Goal: Information Seeking & Learning: Learn about a topic

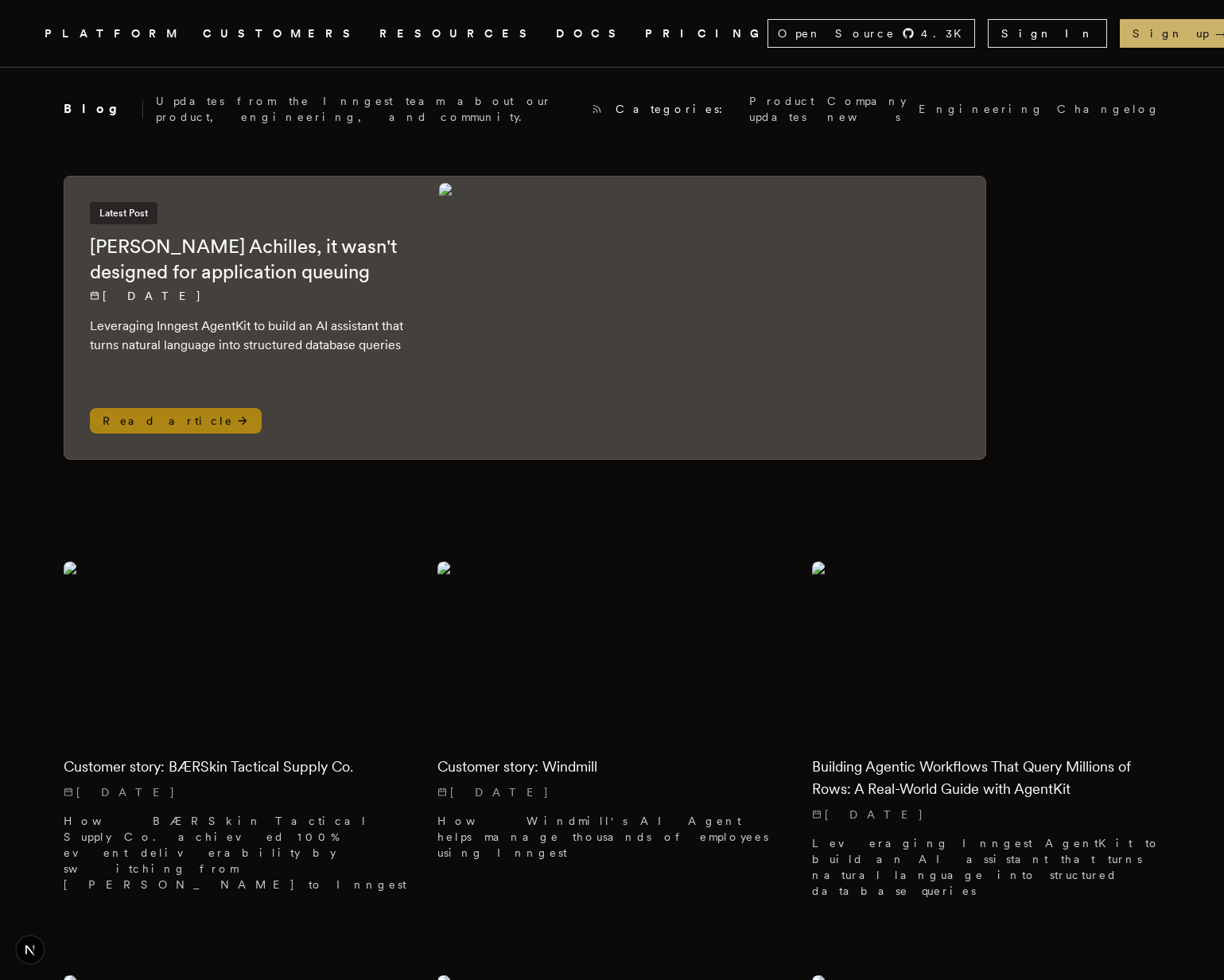
click at [831, 329] on img at bounding box center [709, 317] width 540 height 269
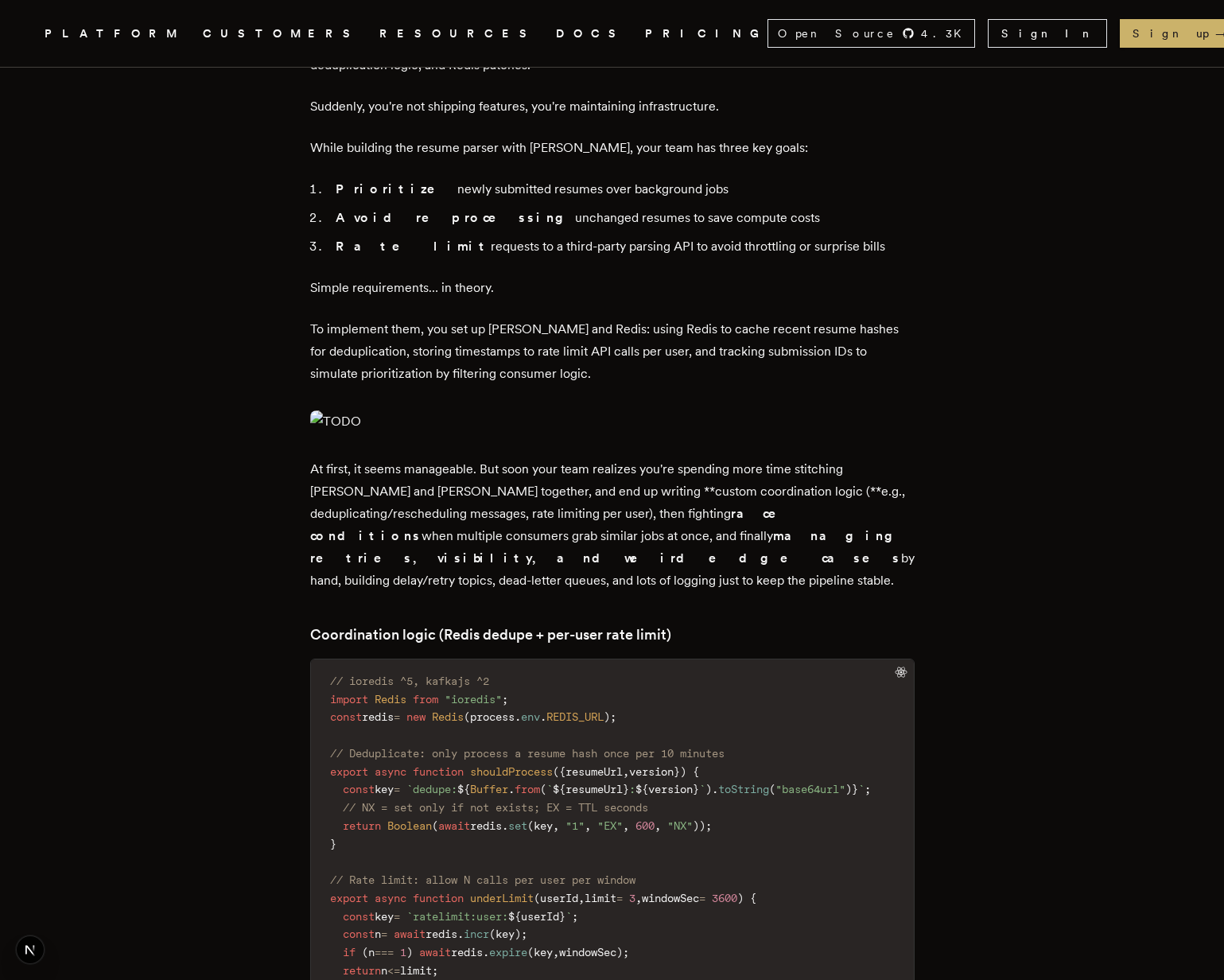
scroll to position [820, 0]
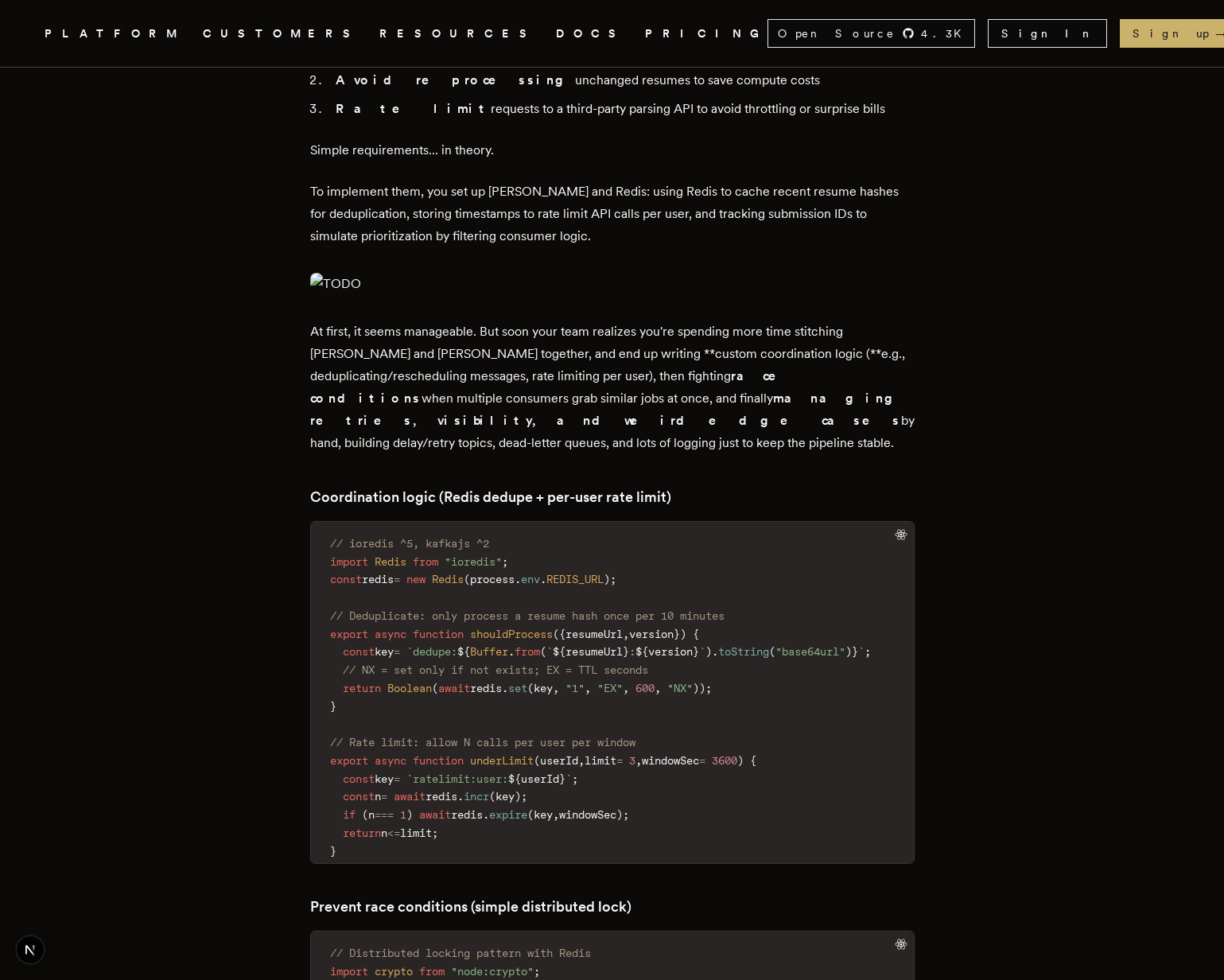
click at [653, 295] on img at bounding box center [612, 283] width 605 height 22
click at [652, 295] on img at bounding box center [612, 283] width 605 height 22
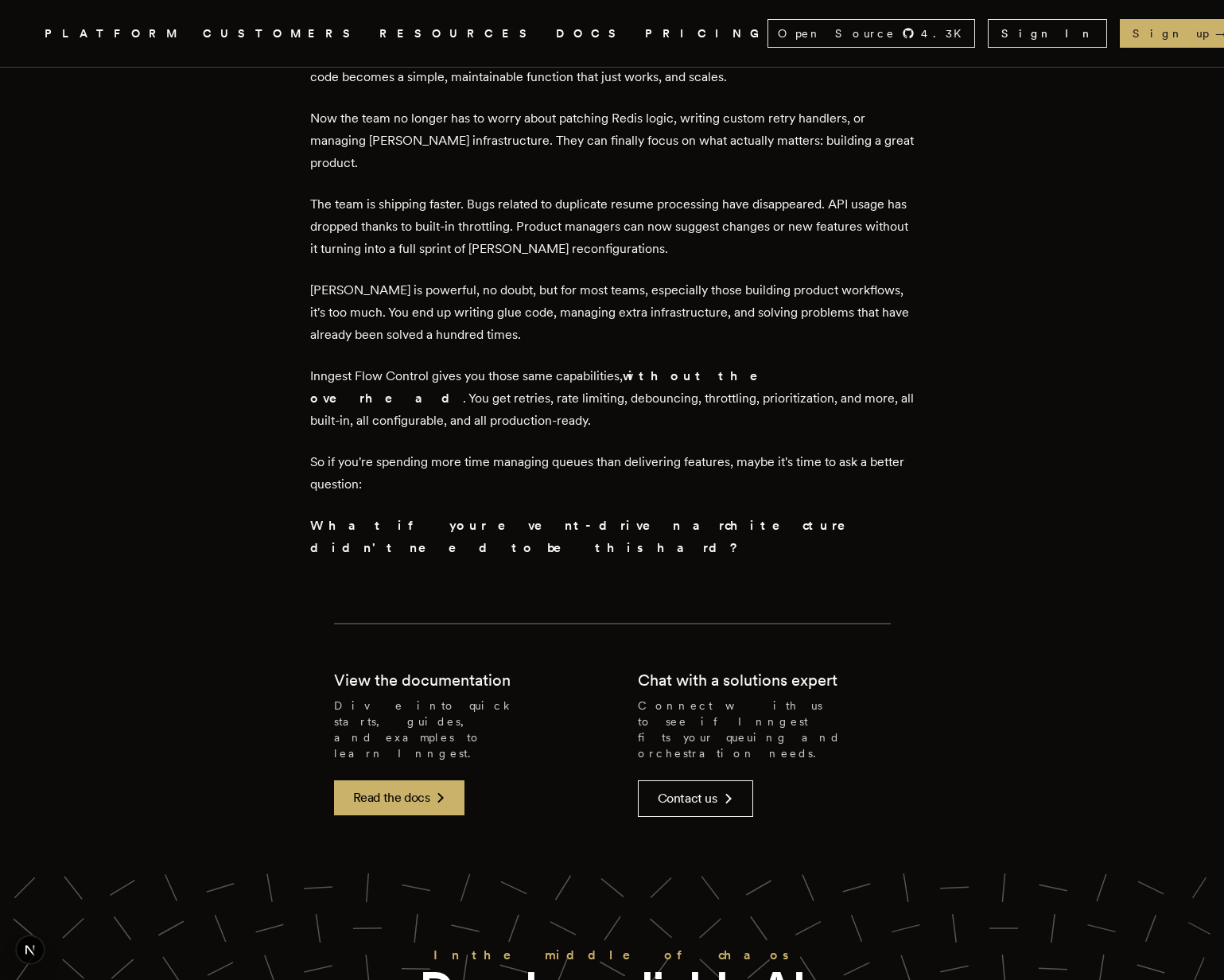
scroll to position [4903, 0]
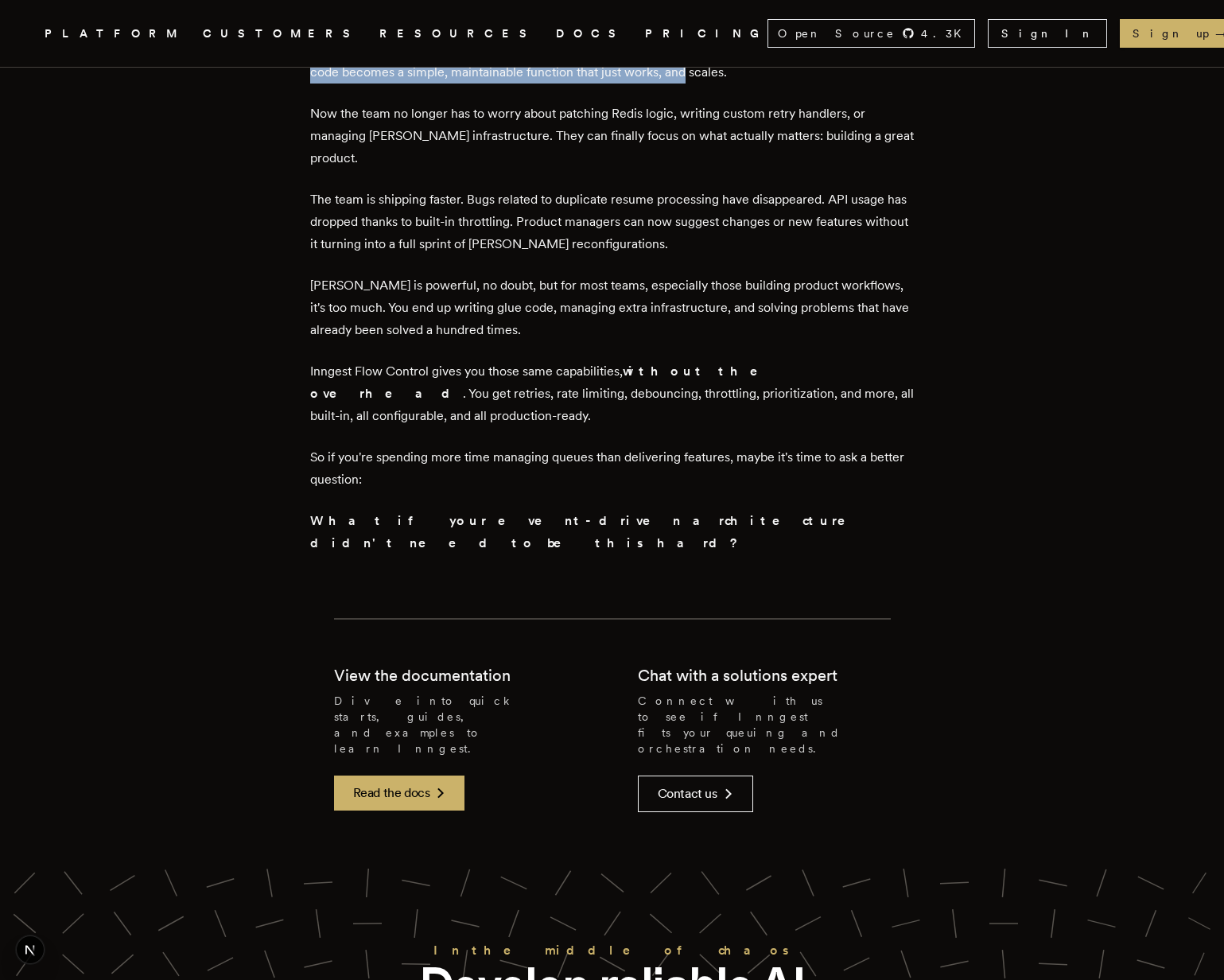
drag, startPoint x: 215, startPoint y: 272, endPoint x: 805, endPoint y: 287, distance: 590.2
click at [805, 84] on p "With Flow Control , what once required a distributed system of [PERSON_NAME], R…" at bounding box center [612, 61] width 605 height 44
click at [805, 84] on p "With Flow Control , what once required a distributed system of Kafka, Redis, an…" at bounding box center [612, 61] width 605 height 44
click at [805, 84] on p "With Flow Control , what once required a distributed system of [PERSON_NAME], R…" at bounding box center [612, 61] width 605 height 44
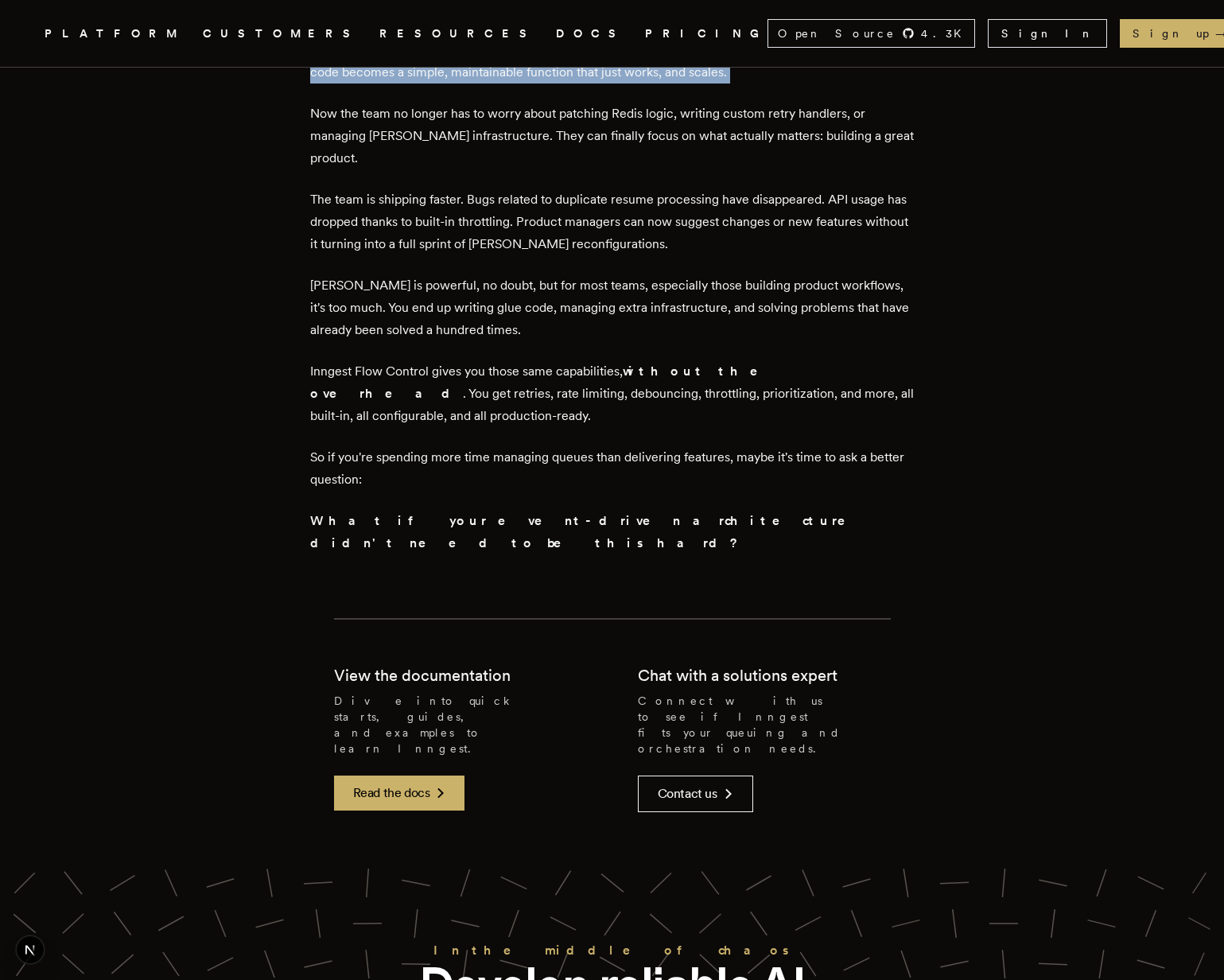
click at [766, 84] on p "With Flow Control , what once required a distributed system of [PERSON_NAME], R…" at bounding box center [612, 61] width 605 height 44
click at [794, 84] on p "With Flow Control , what once required a distributed system of [PERSON_NAME], R…" at bounding box center [612, 61] width 605 height 44
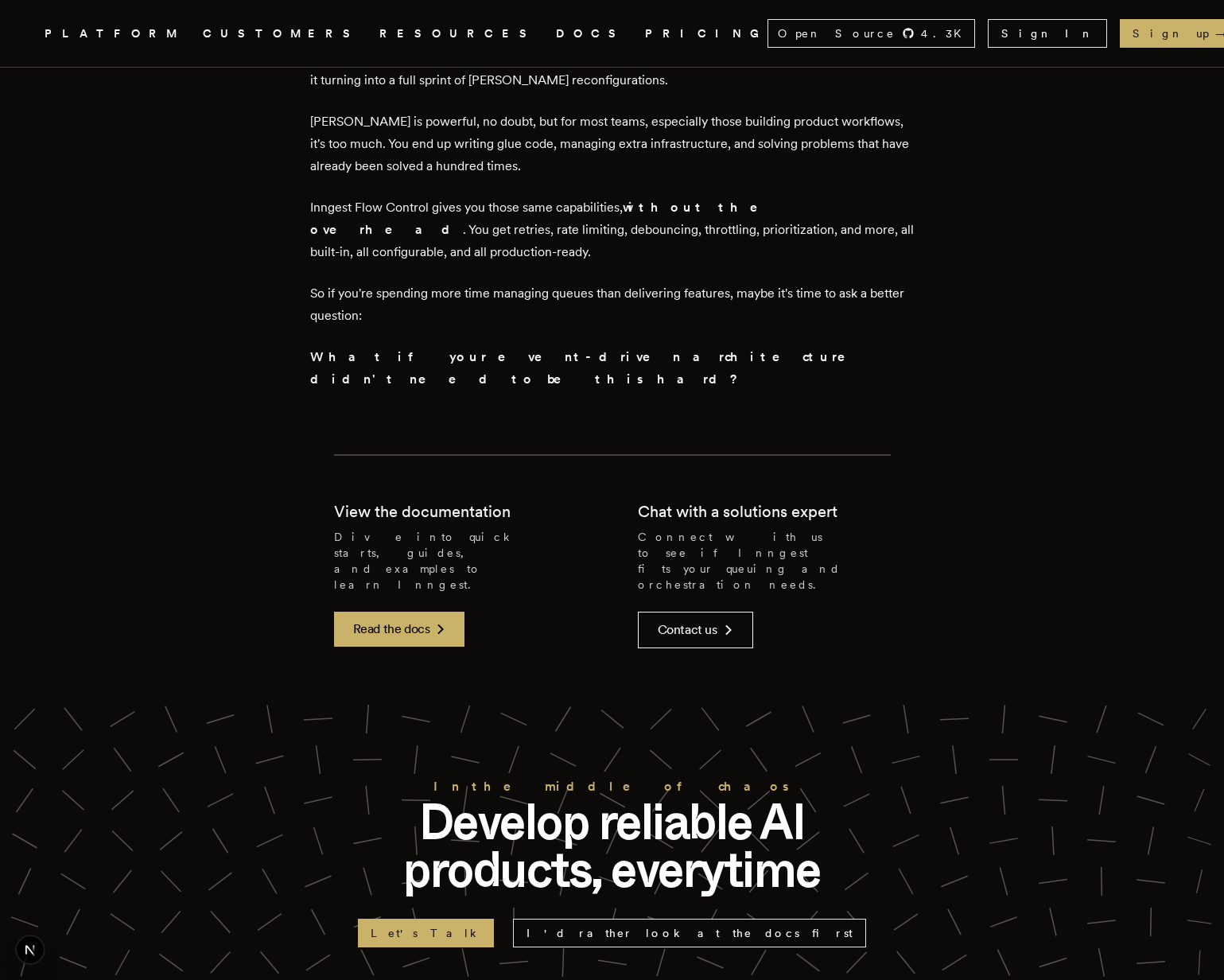
scroll to position [5037, 0]
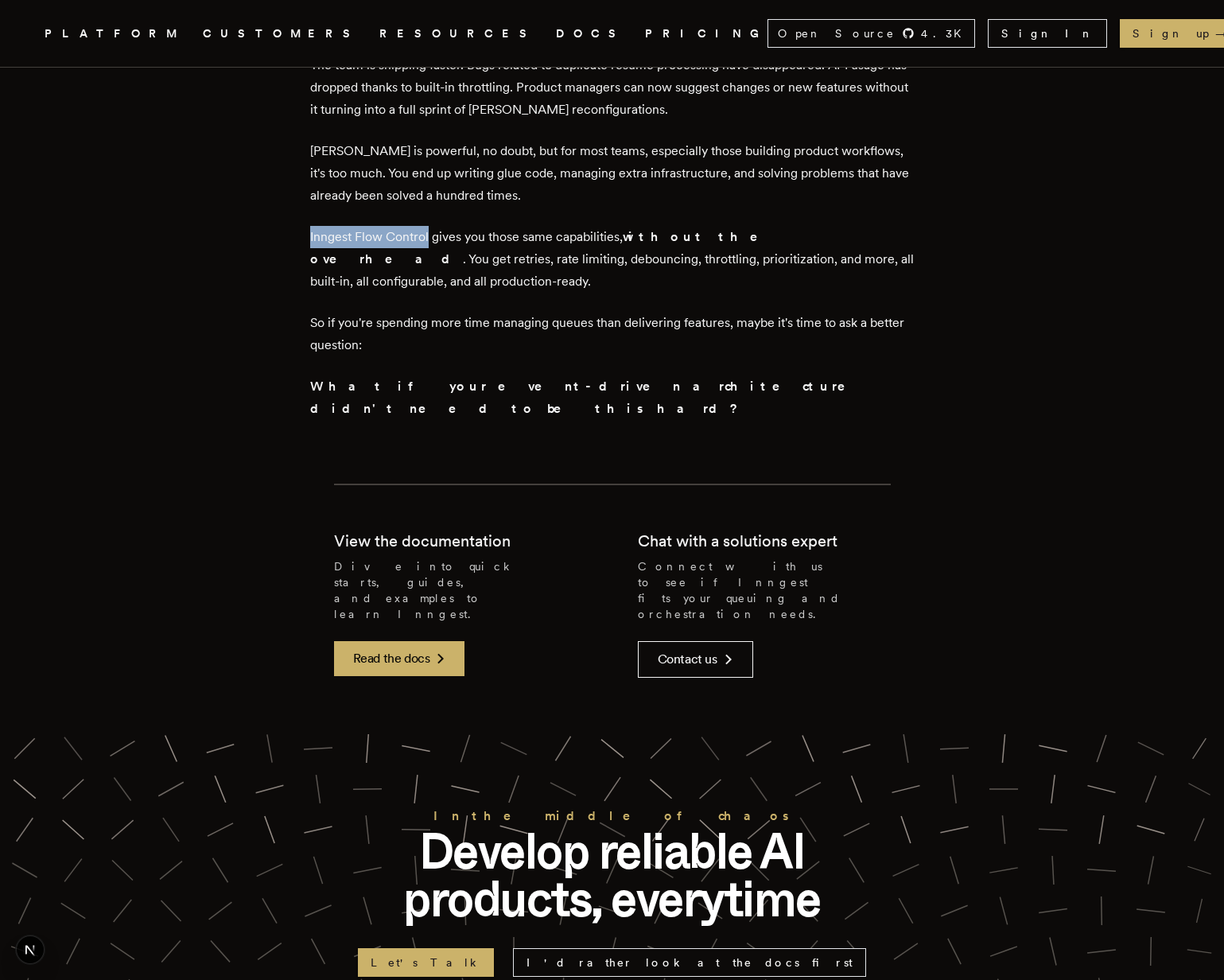
drag, startPoint x: 434, startPoint y: 426, endPoint x: 287, endPoint y: 426, distance: 147.0
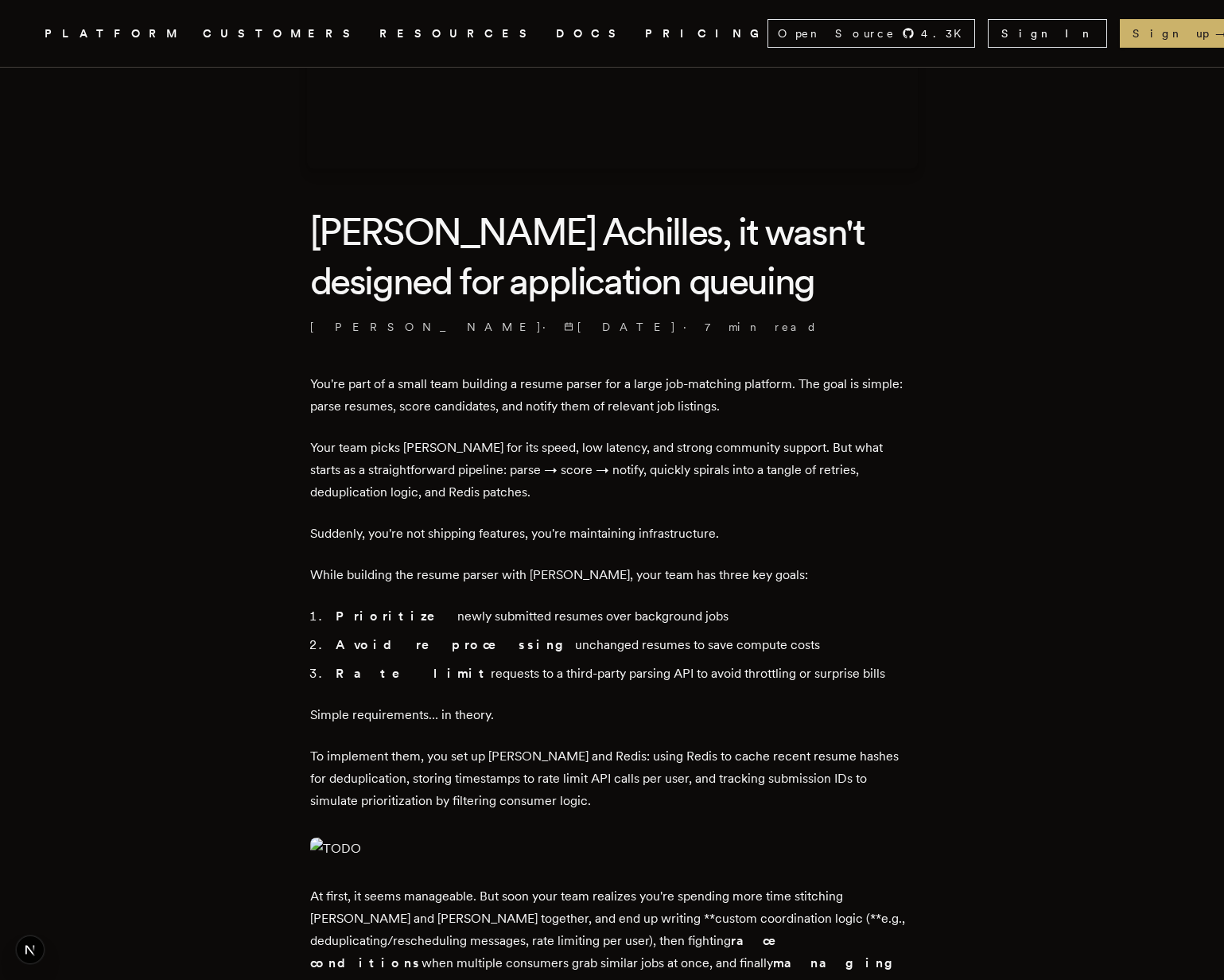
scroll to position [0, 0]
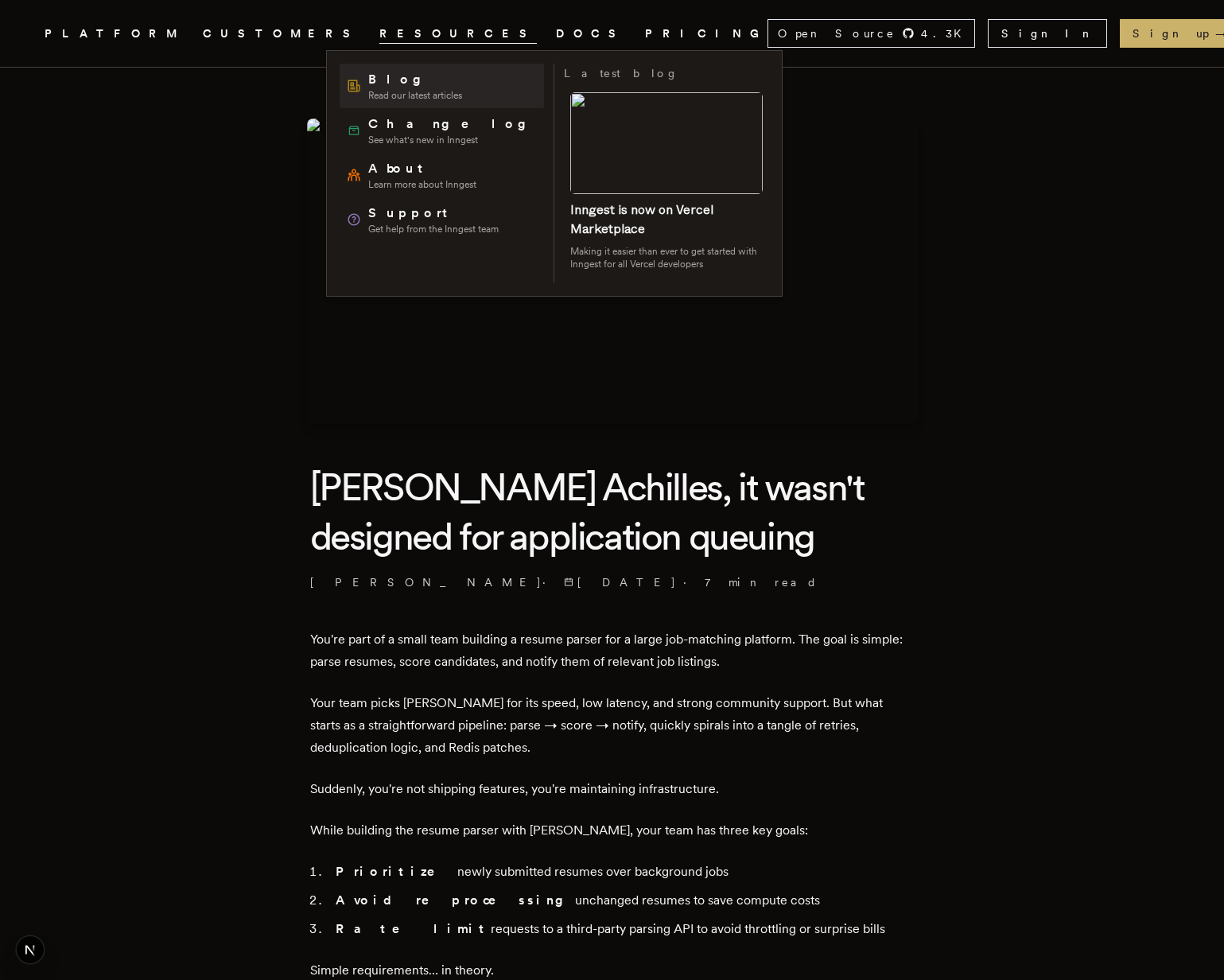
click at [443, 85] on span "Blog" at bounding box center [415, 79] width 94 height 19
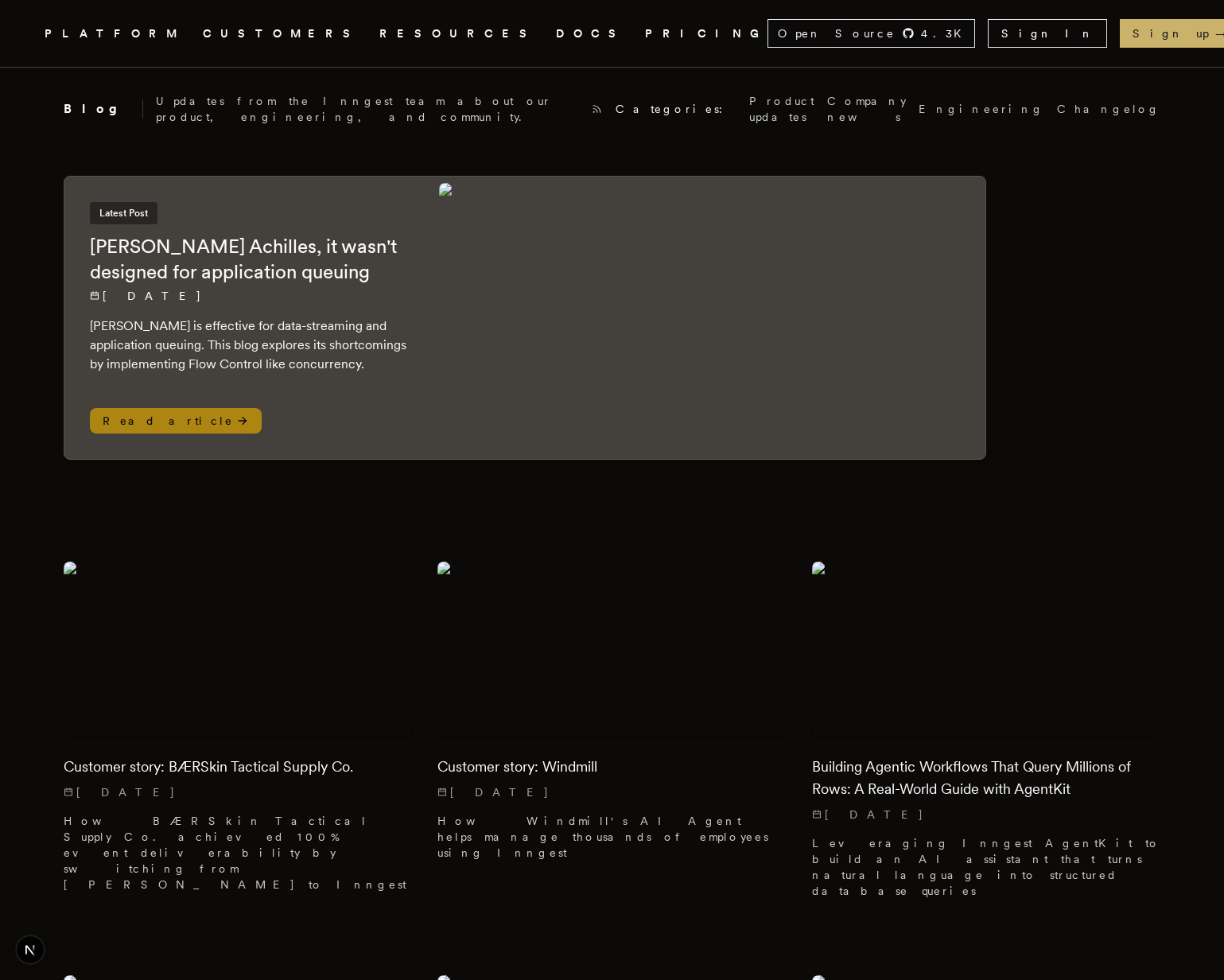
click at [868, 340] on img at bounding box center [709, 317] width 540 height 269
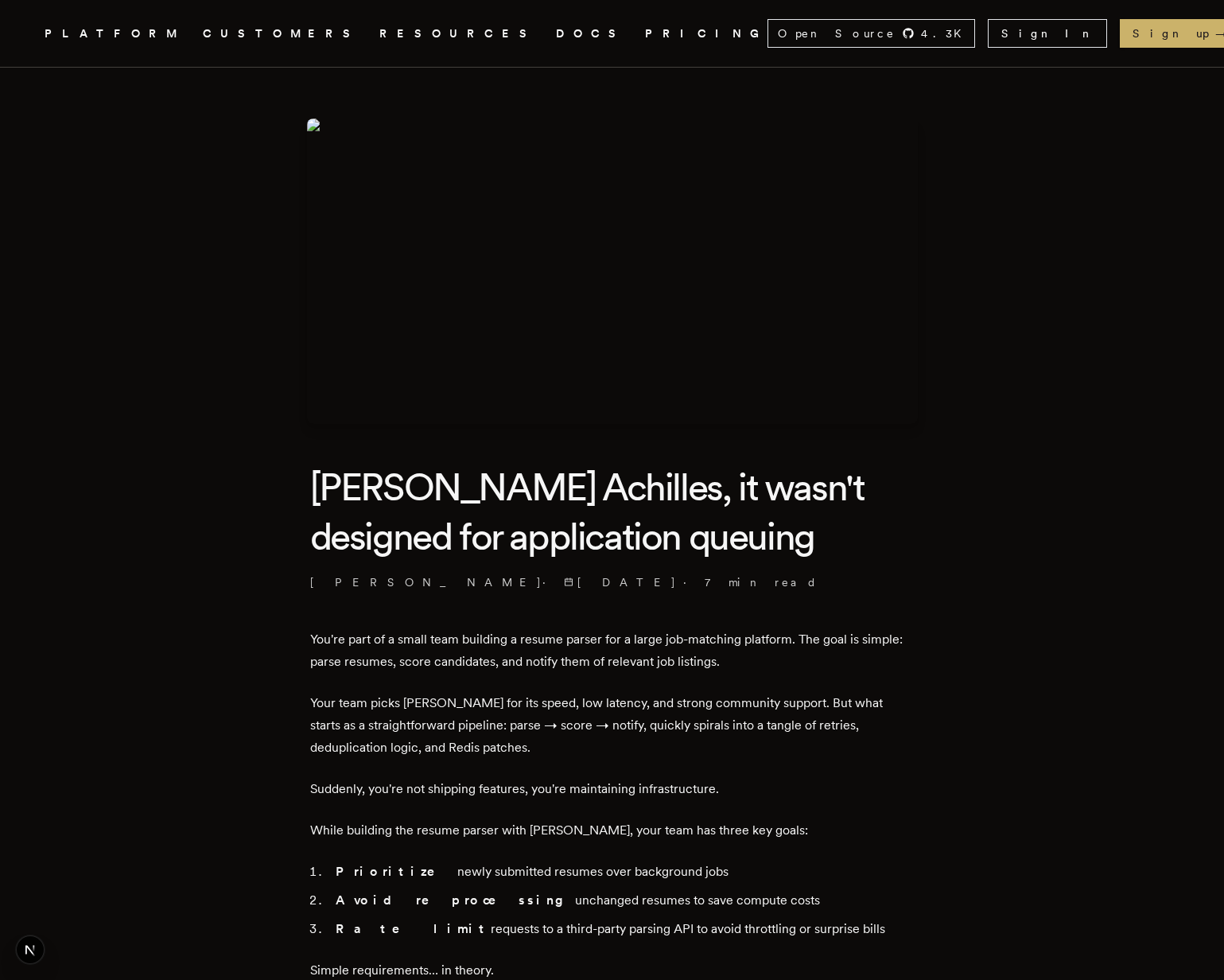
click at [722, 536] on h1 "[PERSON_NAME] Achilles, it wasn't designed for application queuing" at bounding box center [612, 511] width 605 height 100
click at [722, 536] on h1 "Kafka's Achilles, it wasn't designed for application queuing" at bounding box center [612, 511] width 605 height 100
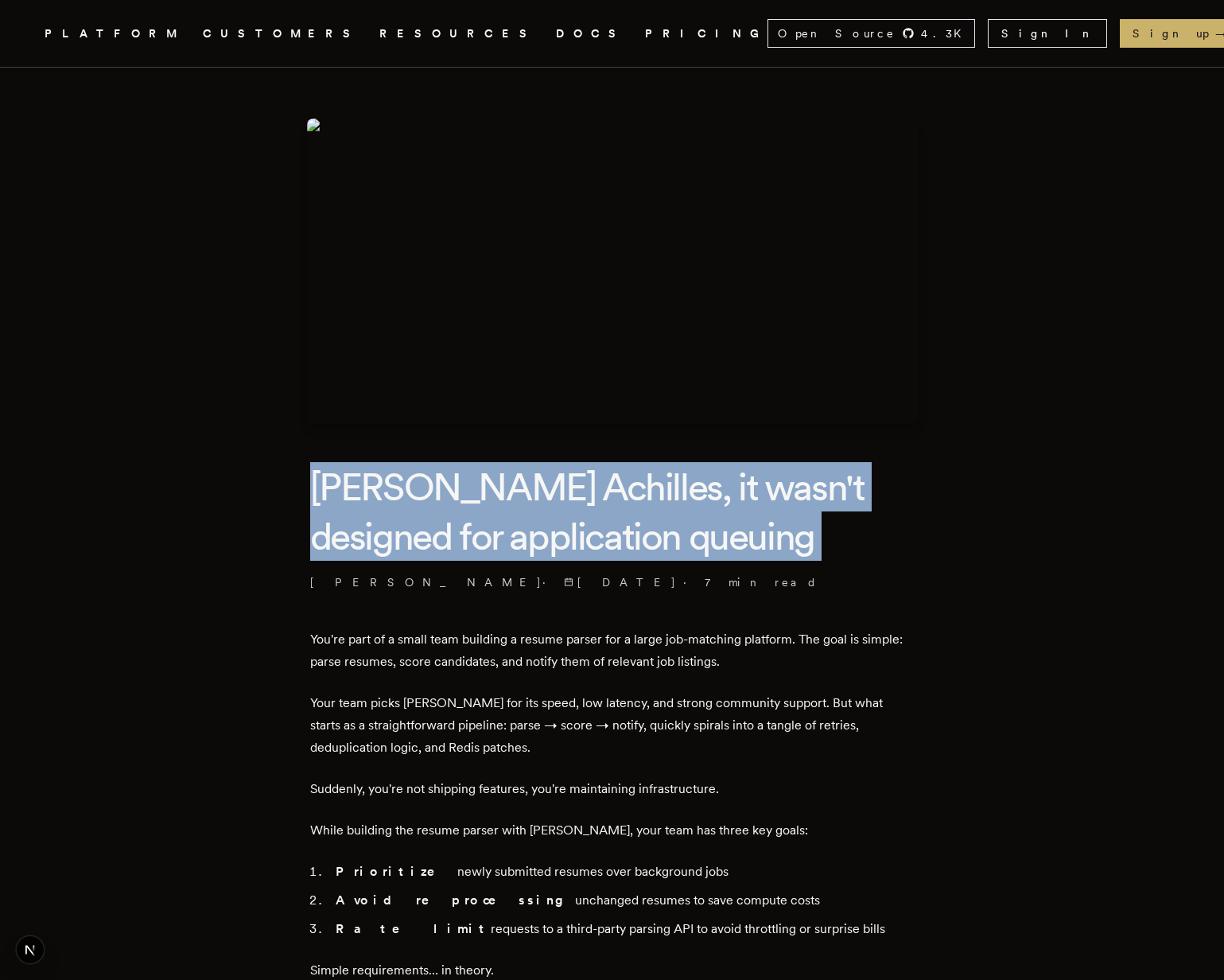
click at [722, 536] on h1 "Kafka's Achilles, it wasn't designed for application queuing" at bounding box center [612, 511] width 605 height 100
copy h1 "Kafka's Achilles, it wasn't designed for application queuing"
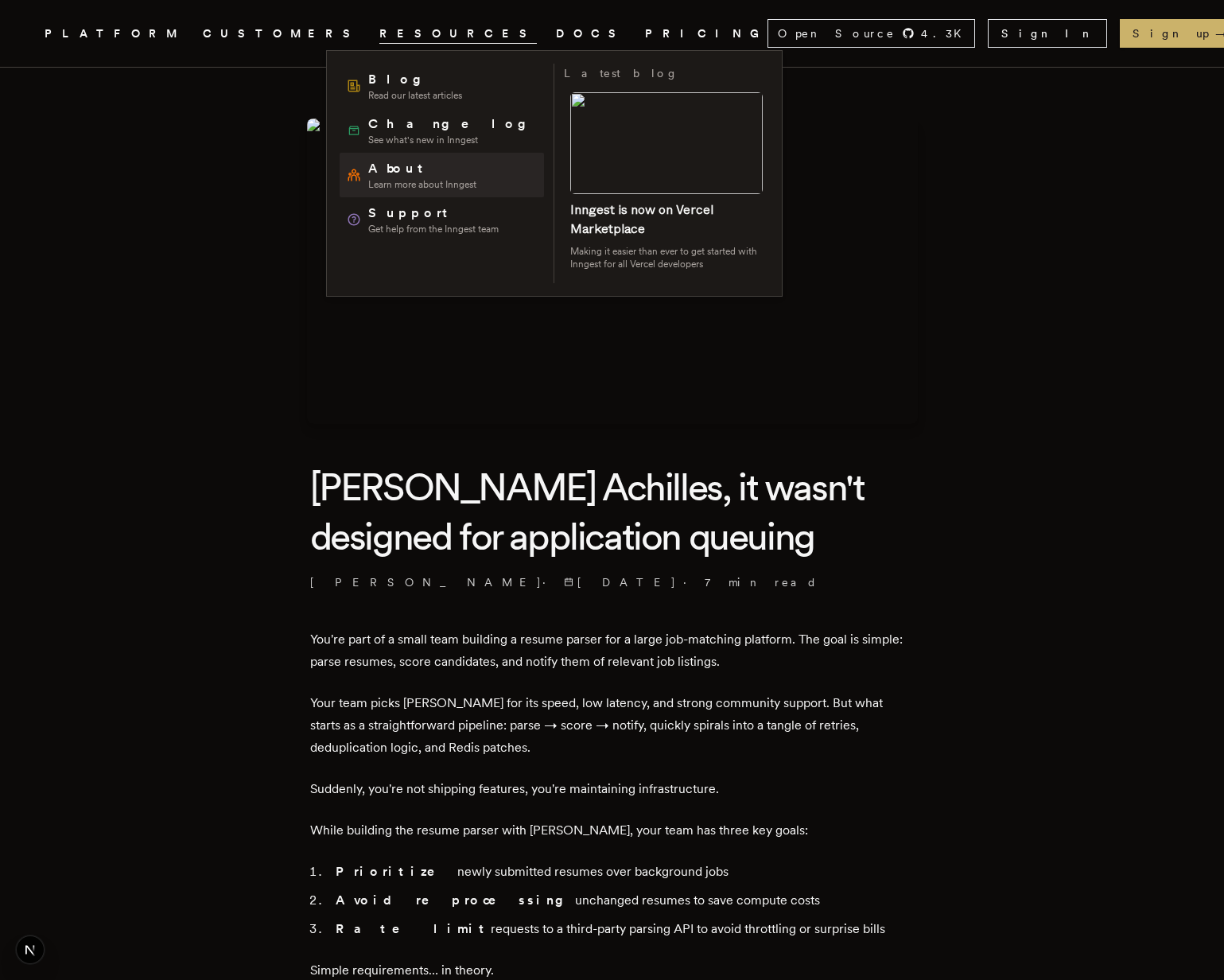
click at [432, 185] on span "Learn more about Inngest" at bounding box center [422, 185] width 109 height 12
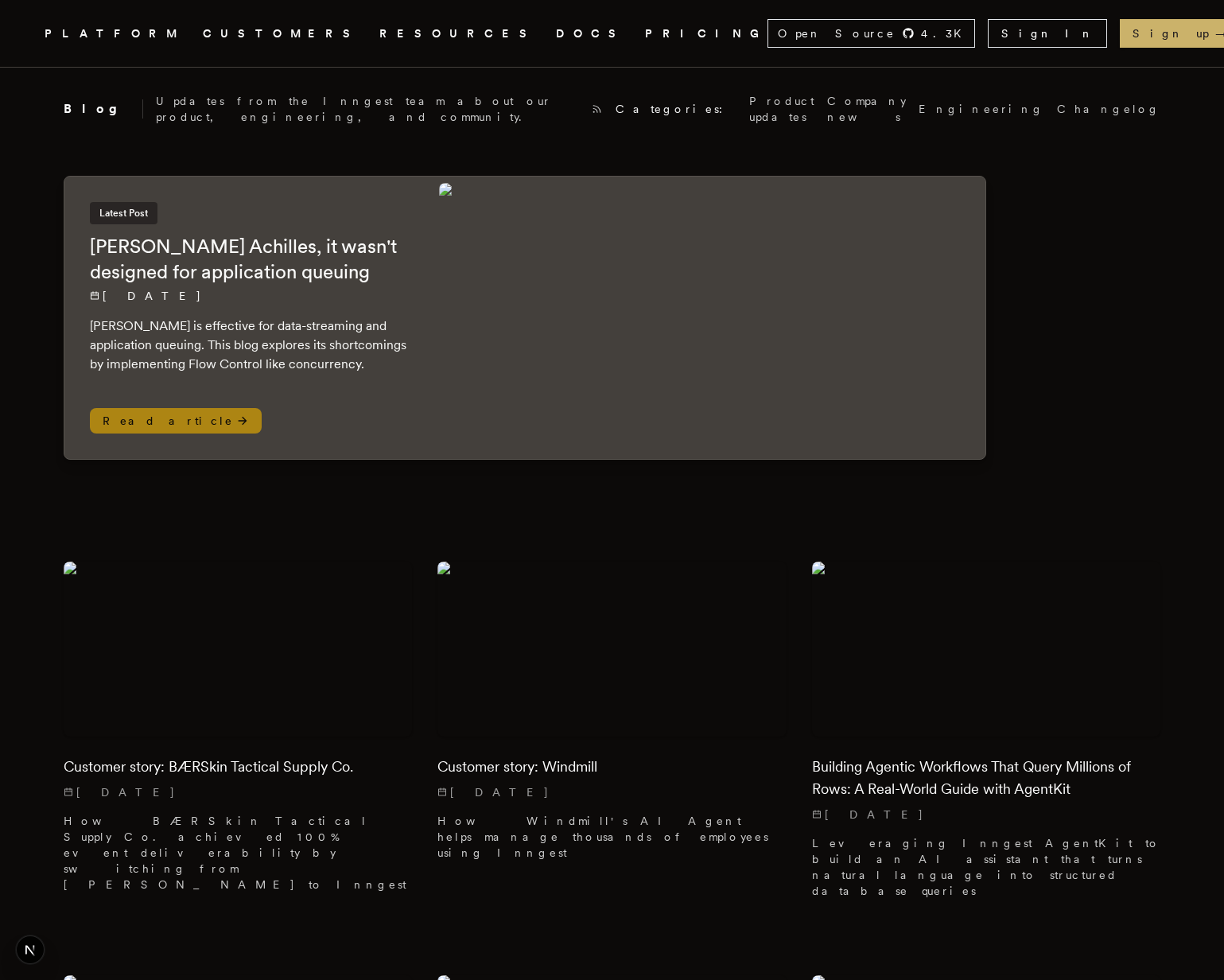
click at [187, 253] on h2 "[PERSON_NAME] Achilles, it wasn't designed for application queuing" at bounding box center [248, 260] width 317 height 51
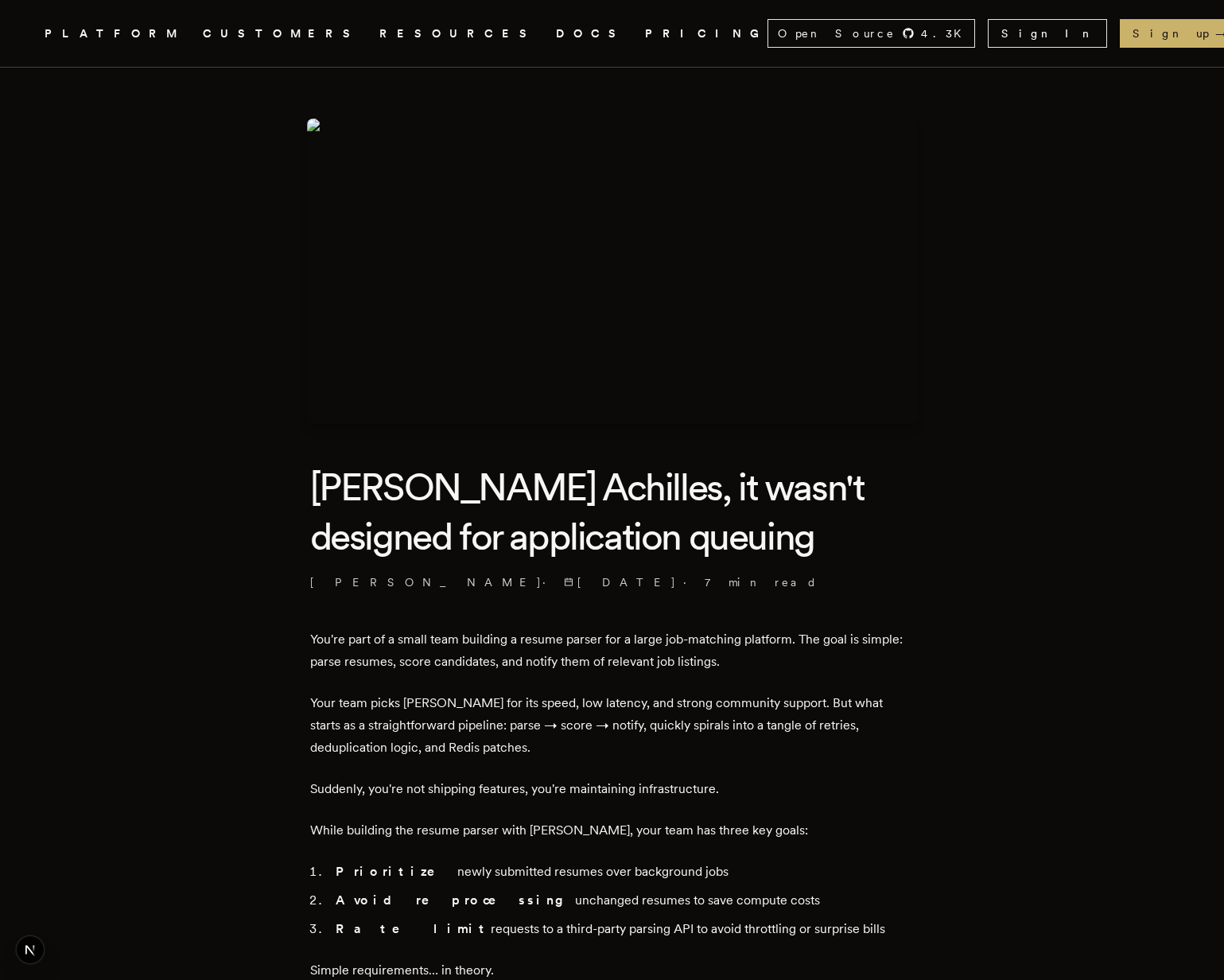
click at [528, 526] on h1 "[PERSON_NAME] Achilles, it wasn't designed for application queuing" at bounding box center [612, 511] width 605 height 100
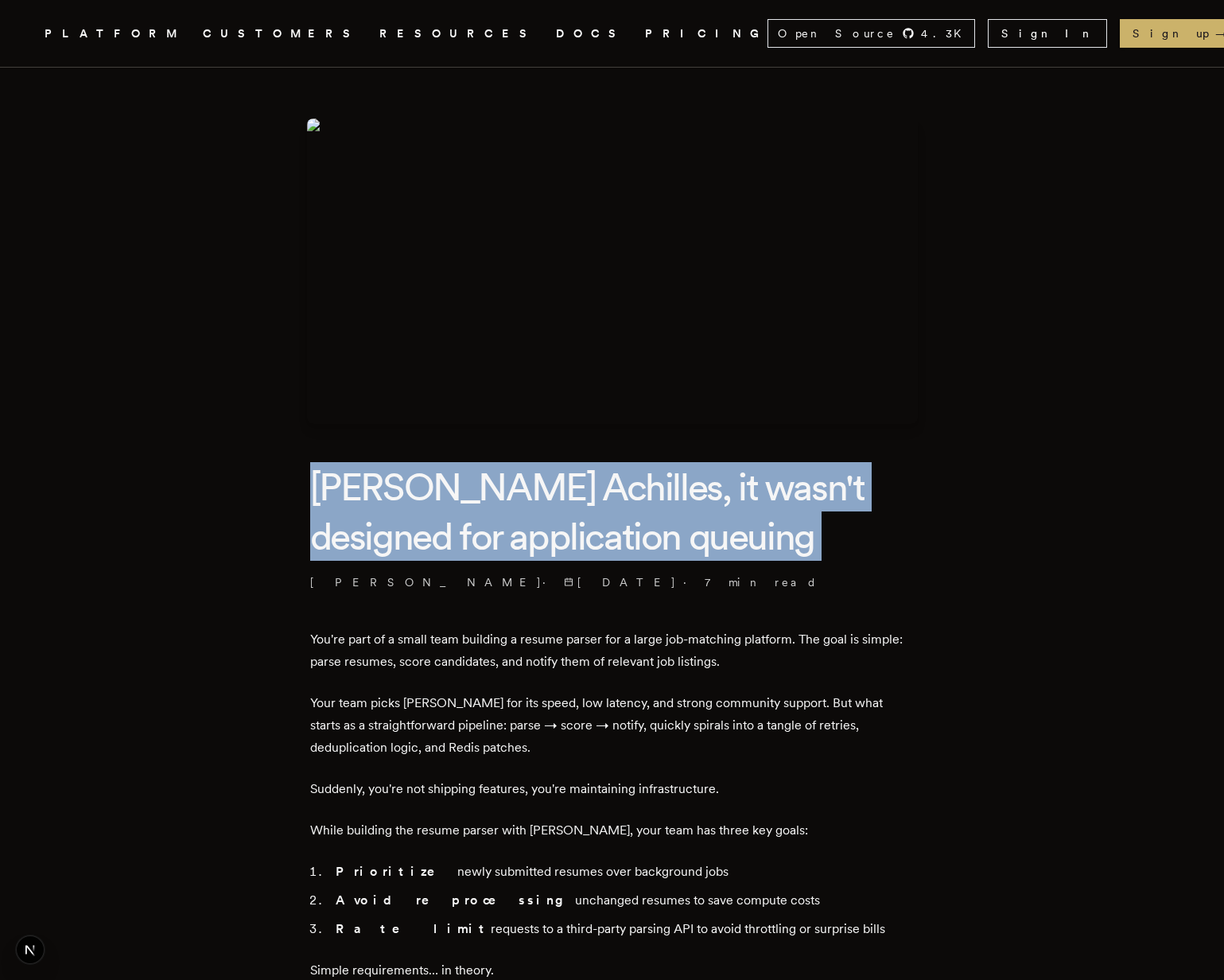
click at [528, 526] on h1 "[PERSON_NAME] Achilles, it wasn't designed for application queuing" at bounding box center [612, 511] width 605 height 100
copy h1 "[PERSON_NAME] Achilles, it wasn't designed for application queuing"
